Goal: Task Accomplishment & Management: Use online tool/utility

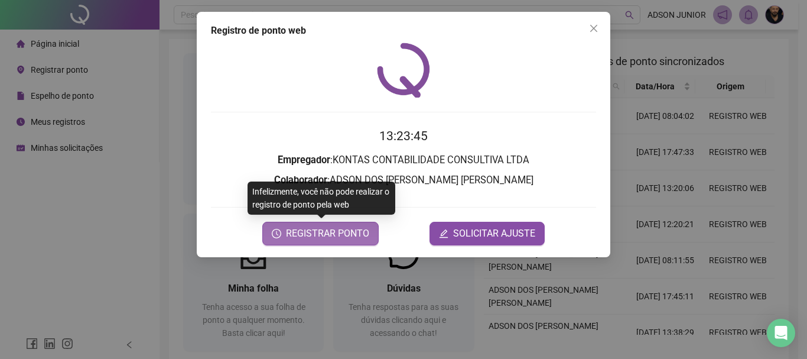
click at [306, 232] on span "REGISTRAR PONTO" at bounding box center [327, 233] width 83 height 14
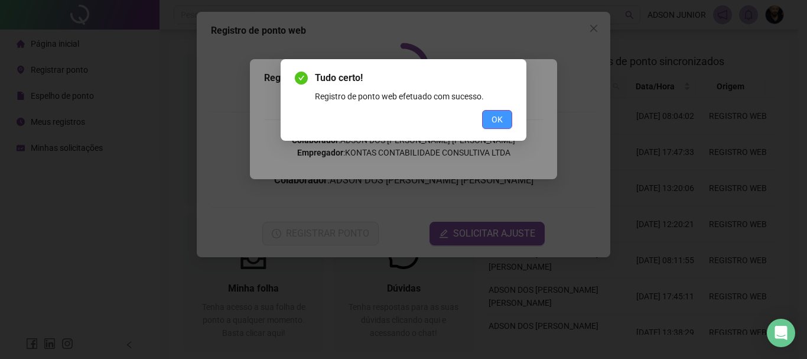
click at [495, 114] on span "OK" at bounding box center [497, 119] width 11 height 13
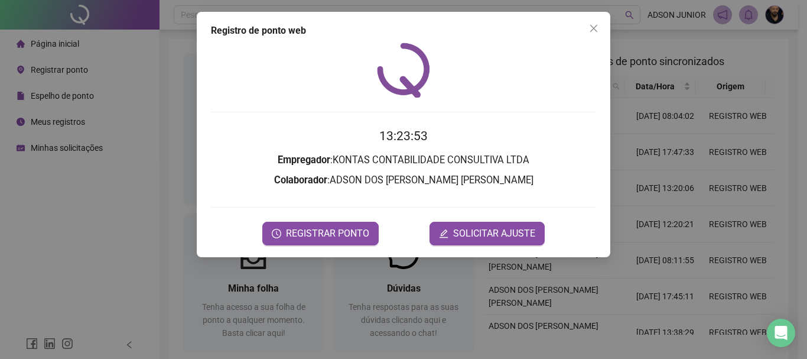
drag, startPoint x: 593, startPoint y: 32, endPoint x: 507, endPoint y: 45, distance: 86.7
click at [593, 31] on icon "close" at bounding box center [593, 28] width 9 height 9
